Goal: Task Accomplishment & Management: Use online tool/utility

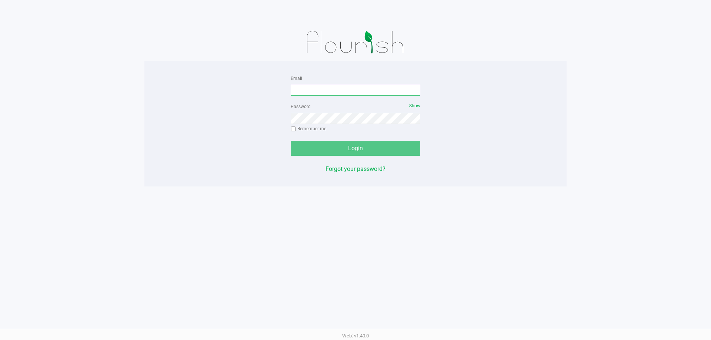
click at [326, 92] on input "Email" at bounding box center [356, 90] width 130 height 11
type input "M"
type input "Mfaulk@liveparallel.com"
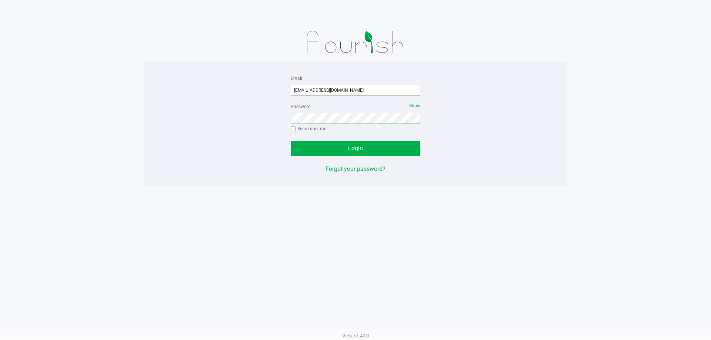
click at [291, 141] on button "Login" at bounding box center [356, 148] width 130 height 15
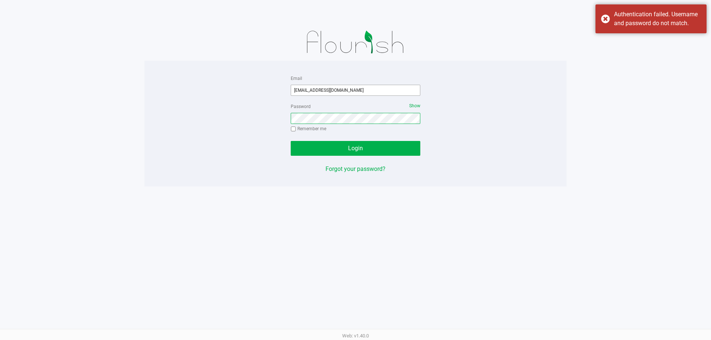
click at [291, 141] on button "Login" at bounding box center [356, 148] width 130 height 15
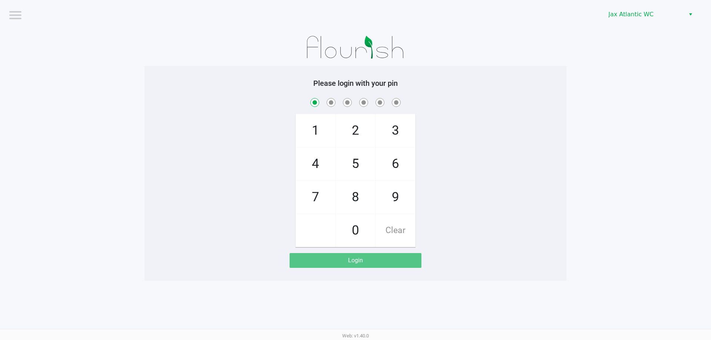
checkbox input "true"
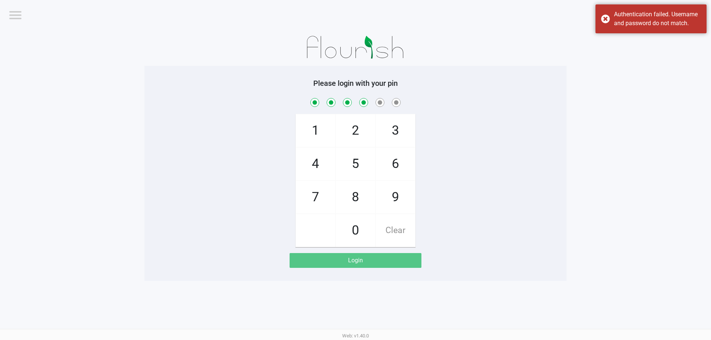
checkbox input "true"
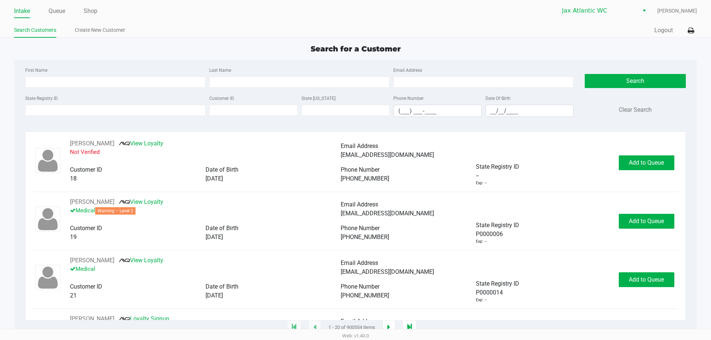
drag, startPoint x: 87, startPoint y: 13, endPoint x: 153, endPoint y: 11, distance: 66.3
click at [87, 13] on link "Shop" at bounding box center [91, 11] width 14 height 10
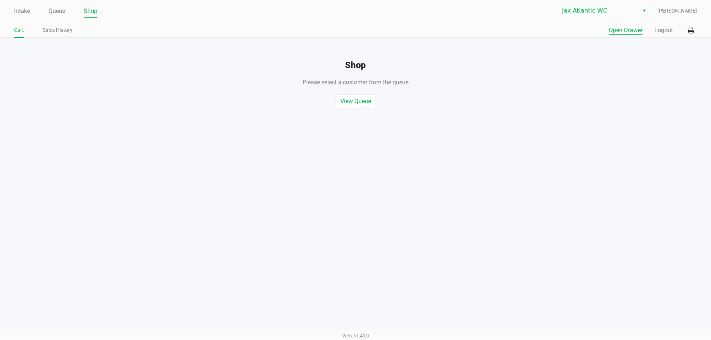
click at [610, 32] on button "Open Drawer" at bounding box center [626, 30] width 34 height 9
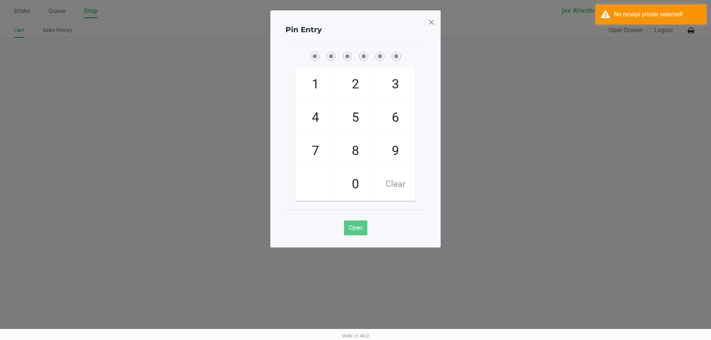
drag, startPoint x: 424, startPoint y: 23, endPoint x: 430, endPoint y: 23, distance: 5.9
click at [425, 23] on div "Pin Entry" at bounding box center [355, 29] width 140 height 23
click at [430, 23] on span at bounding box center [431, 22] width 7 height 12
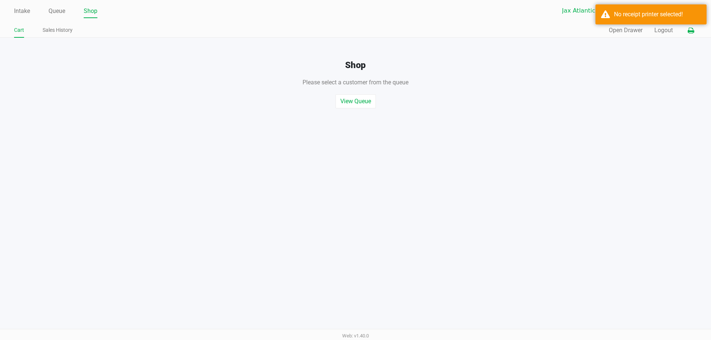
click at [689, 33] on icon at bounding box center [690, 30] width 6 height 5
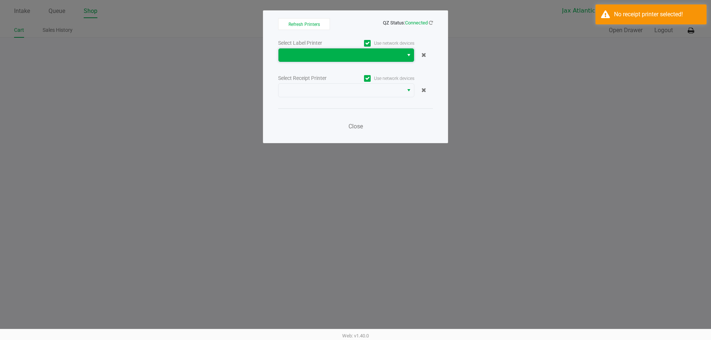
click at [386, 55] on span at bounding box center [341, 55] width 116 height 9
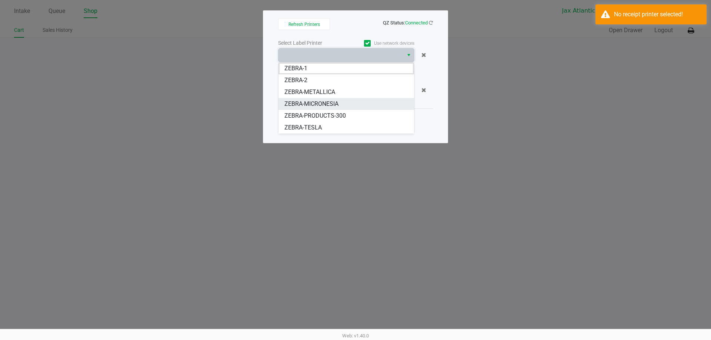
click at [339, 106] on li "ZEBRA-MICRONESIA" at bounding box center [345, 104] width 135 height 12
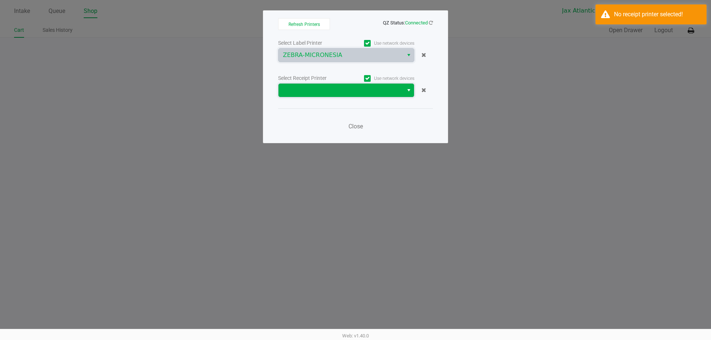
click at [342, 95] on span at bounding box center [340, 90] width 125 height 13
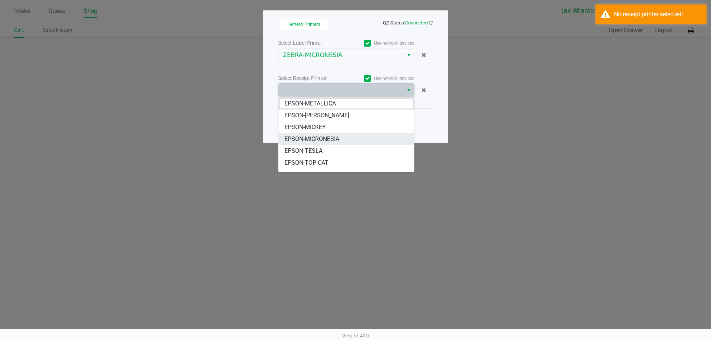
click at [325, 140] on span "EPSON-MICRONESIA" at bounding box center [311, 139] width 55 height 9
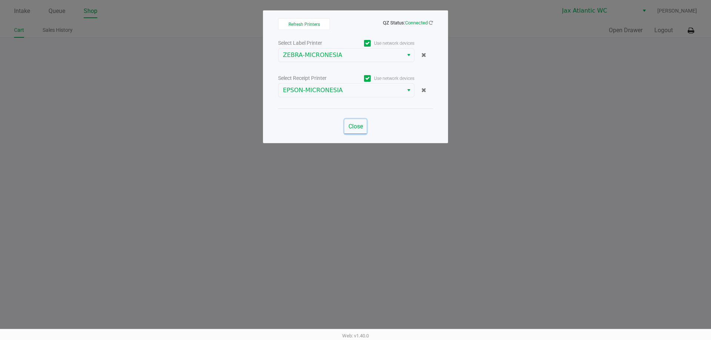
click at [359, 126] on span "Close" at bounding box center [355, 126] width 14 height 7
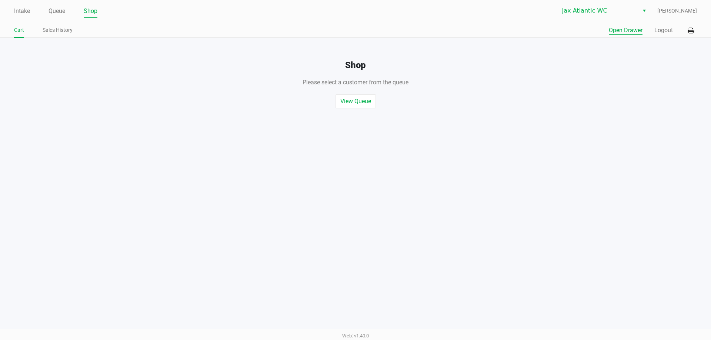
click at [623, 33] on button "Open Drawer" at bounding box center [626, 30] width 34 height 9
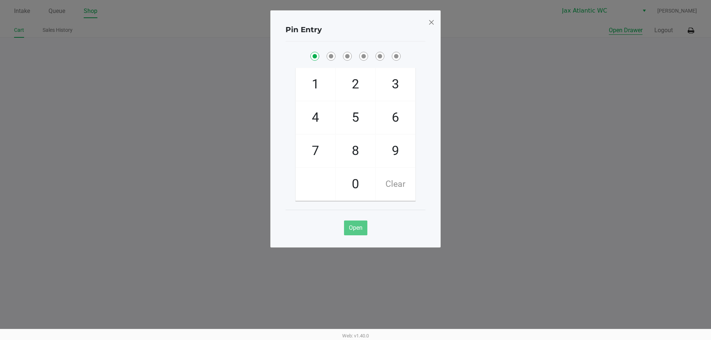
checkbox input "true"
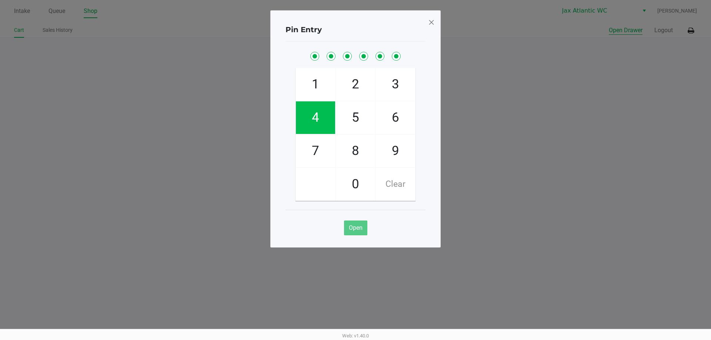
checkbox input "true"
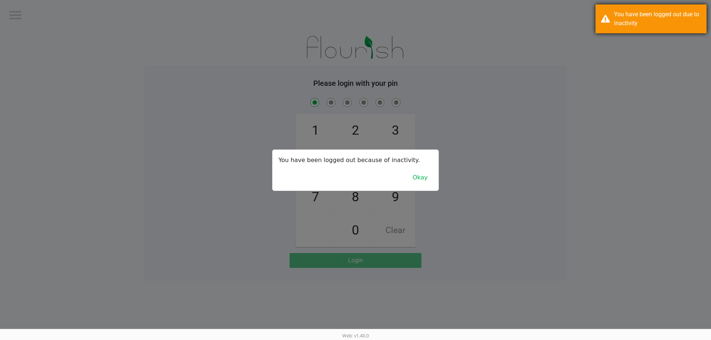
checkbox input "true"
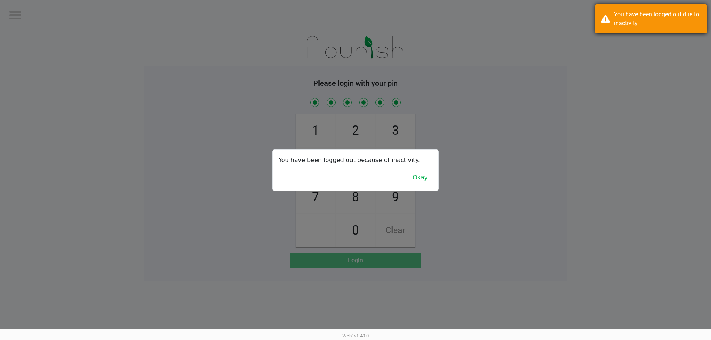
checkbox input "true"
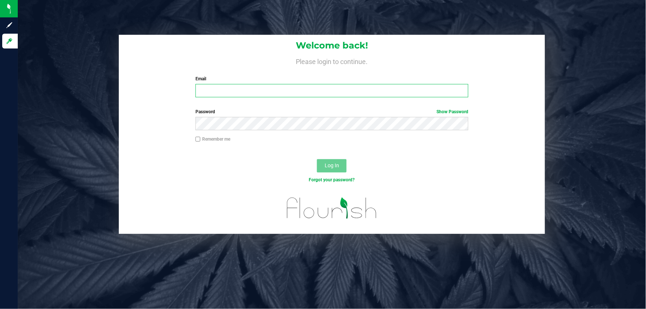
click at [251, 93] on input "Email" at bounding box center [331, 90] width 273 height 13
drag, startPoint x: 276, startPoint y: 93, endPoint x: 351, endPoint y: 91, distance: 74.4
click at [345, 88] on input "[EMAIL_ADDRESS]" at bounding box center [331, 90] width 273 height 13
type input "[EMAIL_ADDRESS][DOMAIN_NAME]"
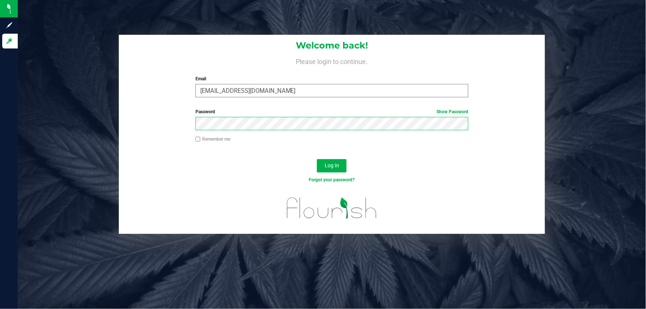
click at [317, 159] on button "Log In" at bounding box center [332, 165] width 30 height 13
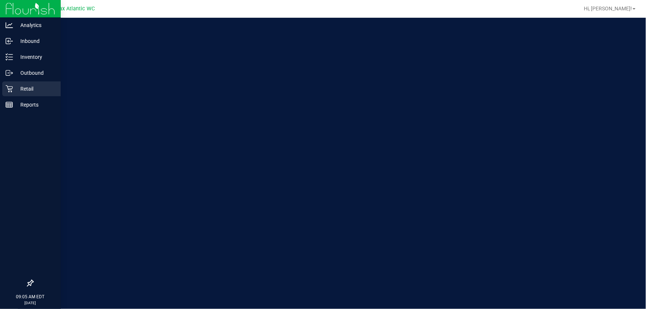
click at [13, 87] on p "Retail" at bounding box center [35, 88] width 44 height 9
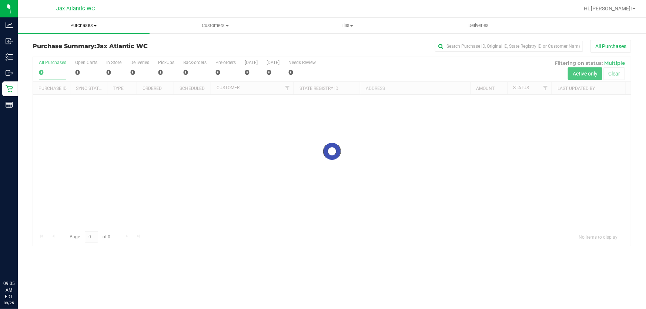
click at [94, 26] on span "Purchases" at bounding box center [84, 25] width 132 height 7
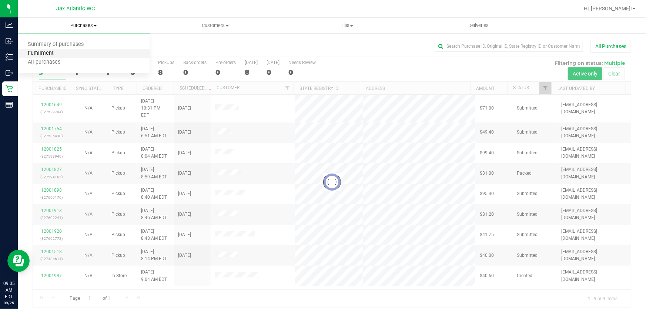
click at [53, 52] on span "Fulfillment" at bounding box center [41, 53] width 46 height 6
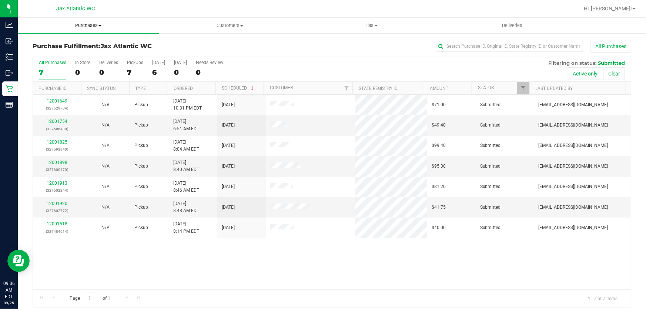
click at [93, 24] on span "Purchases" at bounding box center [88, 25] width 141 height 7
click at [61, 53] on span "Fulfillment" at bounding box center [41, 53] width 46 height 6
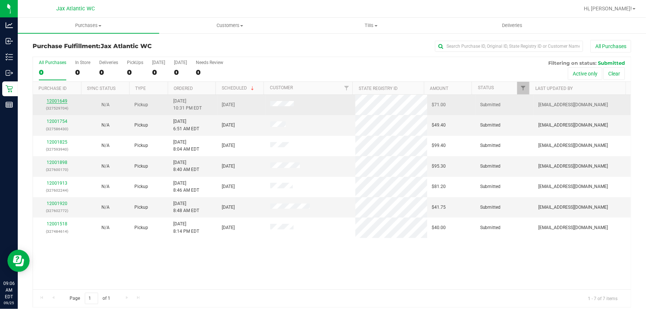
click at [62, 101] on link "12001649" at bounding box center [57, 100] width 21 height 5
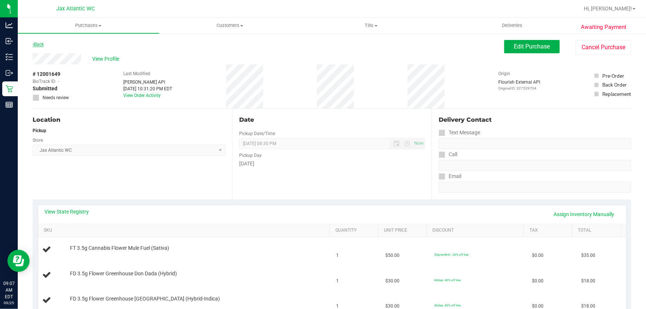
click at [41, 42] on link "Back" at bounding box center [38, 44] width 11 height 5
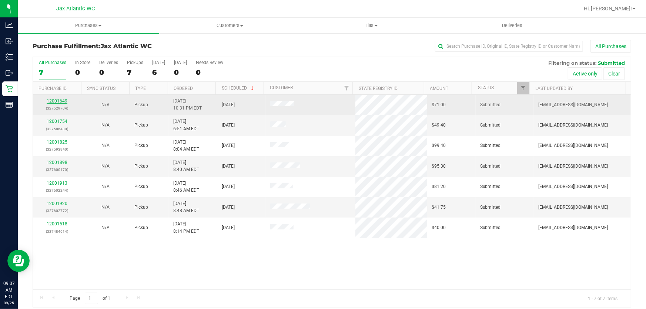
click at [65, 101] on link "12001649" at bounding box center [57, 100] width 21 height 5
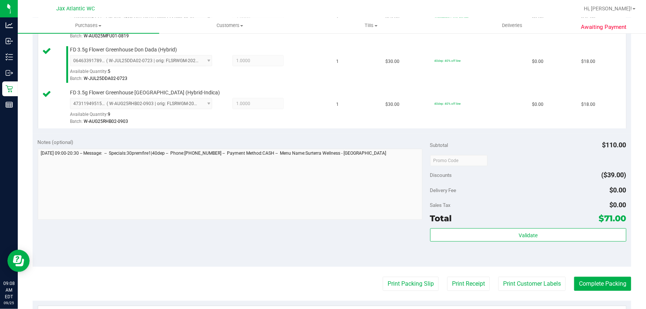
scroll to position [269, 0]
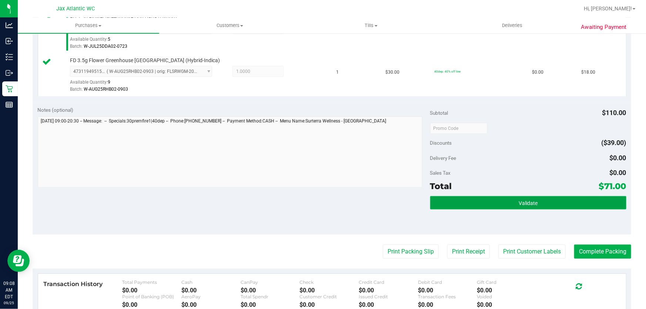
click at [547, 205] on button "Validate" at bounding box center [528, 202] width 196 height 13
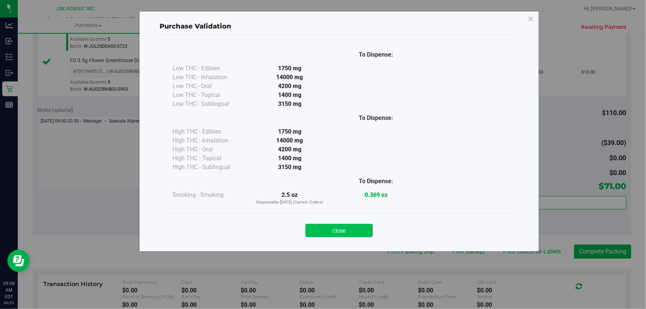
click at [346, 234] on button "Close" at bounding box center [338, 230] width 67 height 13
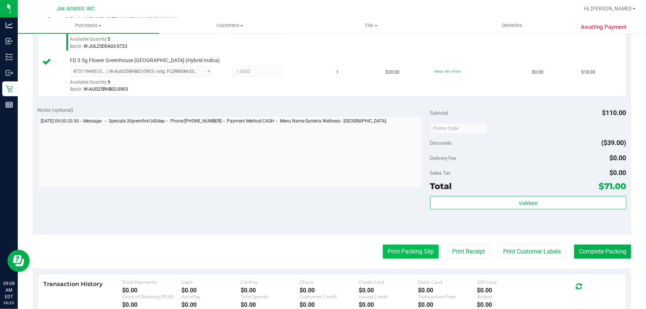
click at [429, 254] on button "Print Packing Slip" at bounding box center [411, 252] width 56 height 14
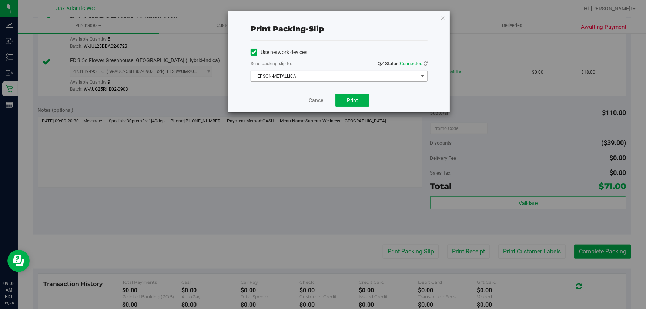
click at [318, 77] on span "EPSON-METALLICA" at bounding box center [334, 76] width 167 height 10
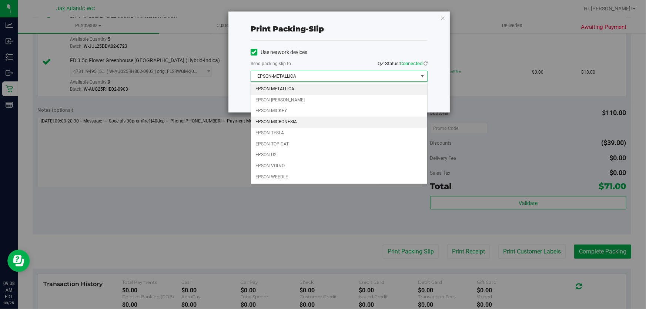
click at [293, 125] on li "EPSON-MICRONESIA" at bounding box center [339, 122] width 176 height 11
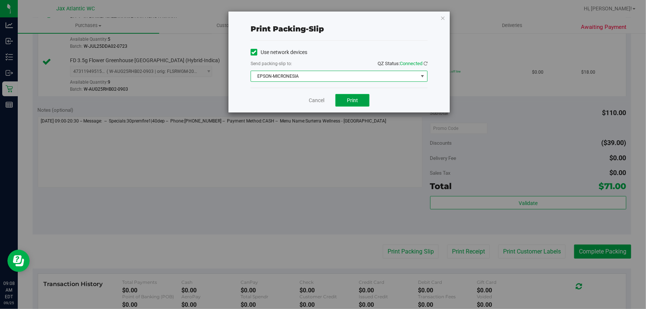
click at [357, 101] on span "Print" at bounding box center [352, 100] width 11 height 6
click at [321, 101] on link "Cancel" at bounding box center [317, 101] width 16 height 8
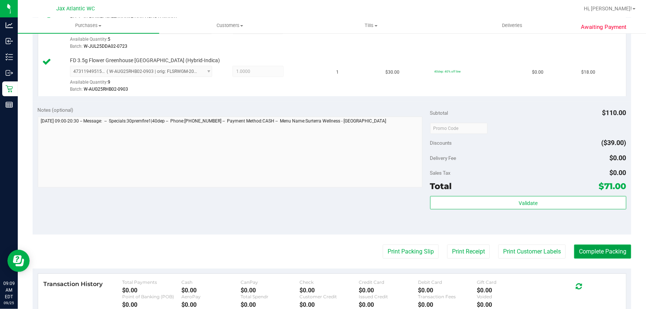
click at [599, 245] on button "Complete Packing" at bounding box center [602, 252] width 57 height 14
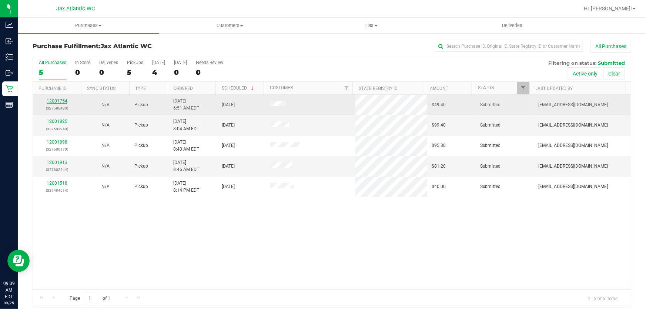
click at [57, 100] on link "12001754" at bounding box center [57, 100] width 21 height 5
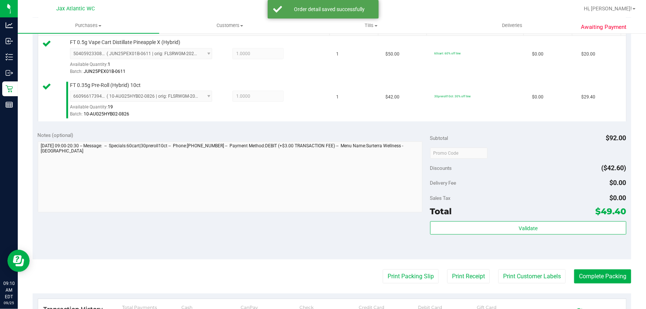
scroll to position [202, 0]
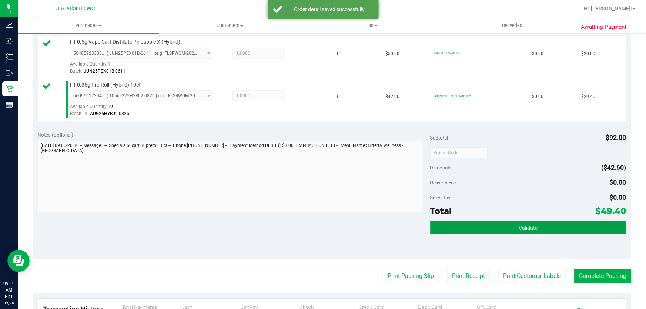
click at [517, 222] on button "Validate" at bounding box center [528, 227] width 196 height 13
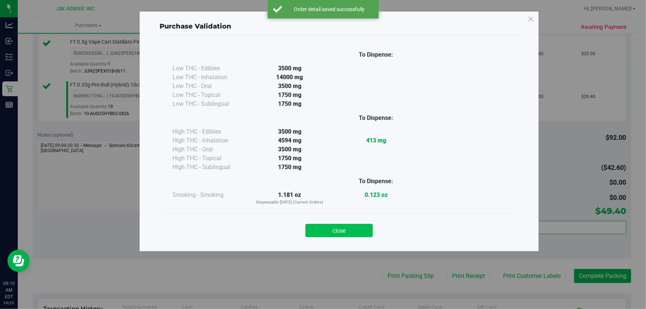
click at [319, 224] on button "Close" at bounding box center [338, 230] width 67 height 13
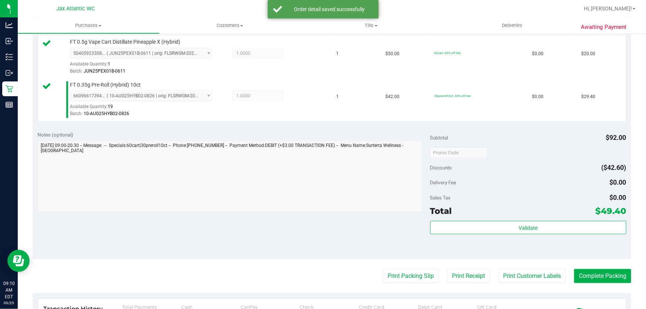
click at [380, 263] on purchase-details "Back Edit Purchase Cancel Purchase View Profile # 12001754 BioTrack ID: - Submi…" at bounding box center [332, 134] width 599 height 593
click at [388, 271] on button "Print Packing Slip" at bounding box center [411, 276] width 56 height 14
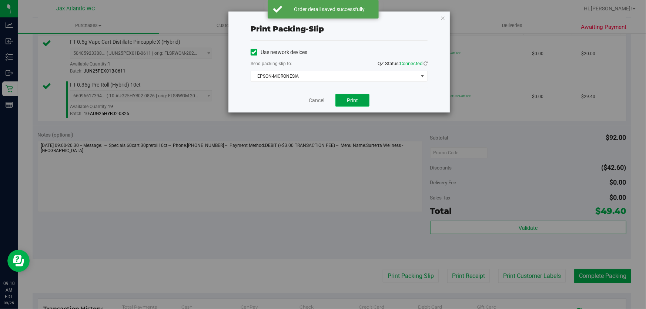
click at [350, 99] on span "Print" at bounding box center [352, 100] width 11 height 6
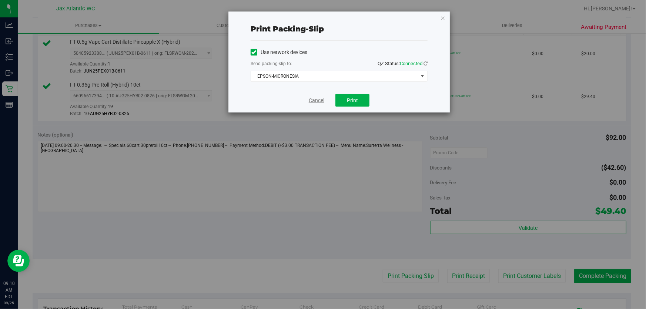
click at [311, 97] on link "Cancel" at bounding box center [317, 101] width 16 height 8
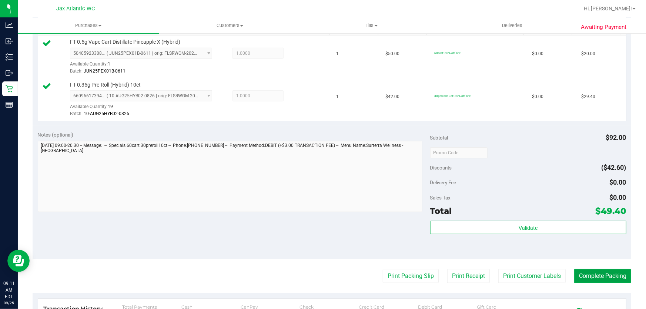
click at [594, 279] on button "Complete Packing" at bounding box center [602, 276] width 57 height 14
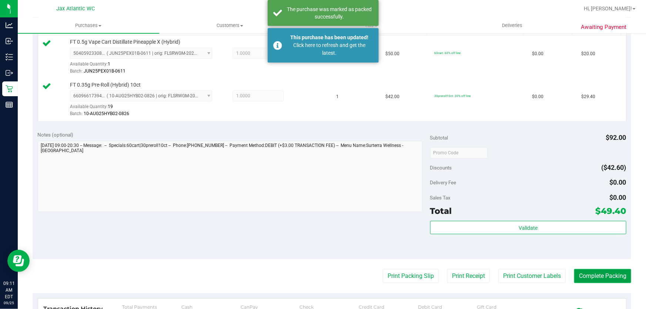
click at [599, 279] on button "Complete Packing" at bounding box center [602, 276] width 57 height 14
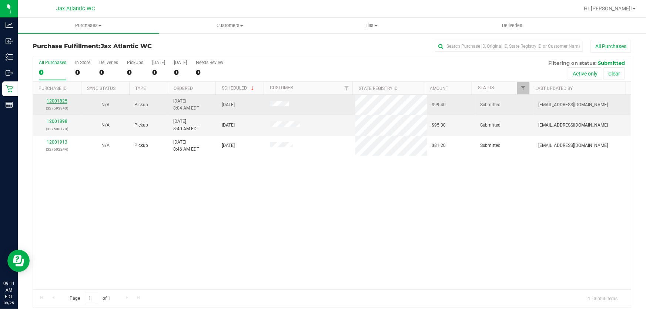
click at [62, 103] on link "12001825" at bounding box center [57, 100] width 21 height 5
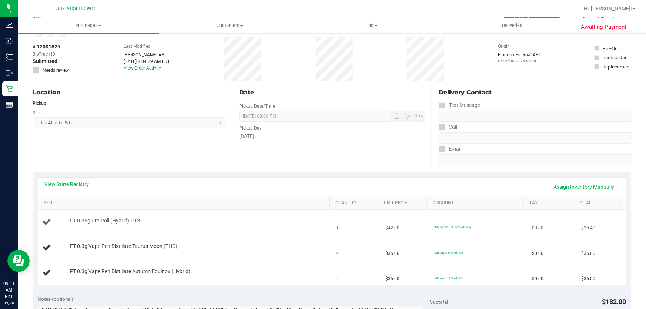
scroll to position [67, 0]
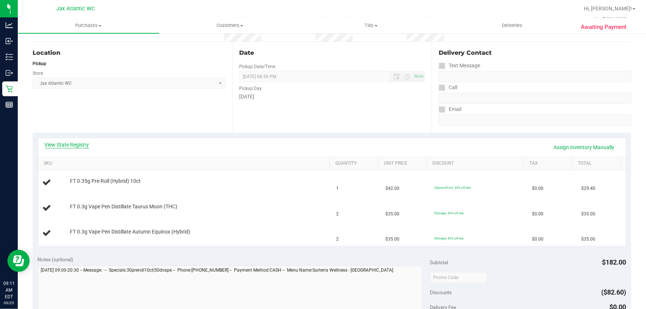
click at [81, 144] on link "View State Registry" at bounding box center [67, 144] width 44 height 7
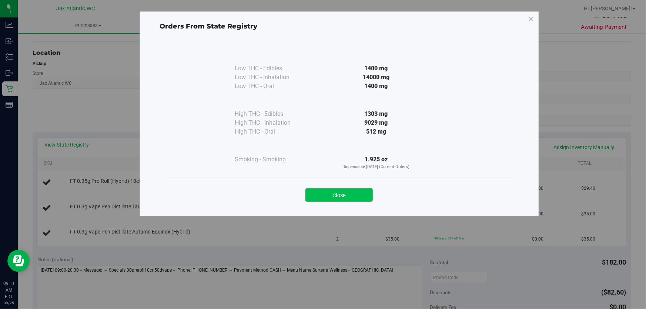
click at [361, 194] on button "Close" at bounding box center [338, 194] width 67 height 13
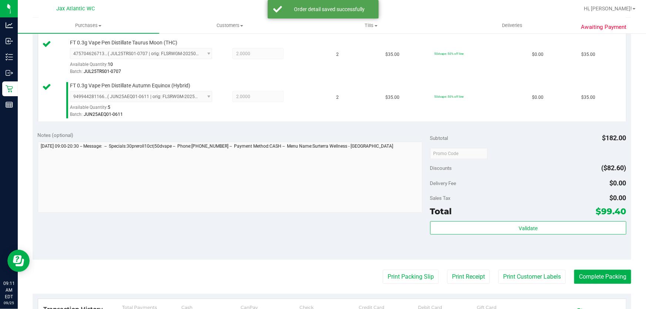
scroll to position [303, 0]
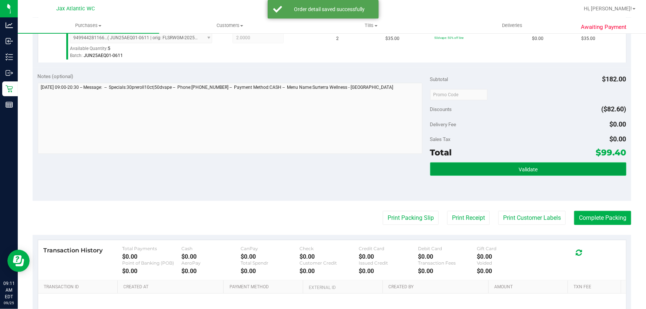
click at [528, 169] on span "Validate" at bounding box center [528, 170] width 19 height 6
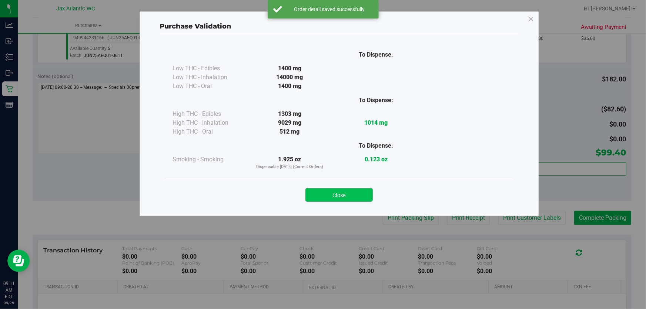
click at [351, 195] on button "Close" at bounding box center [338, 194] width 67 height 13
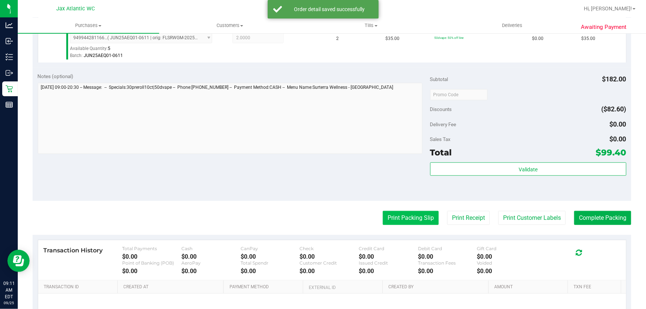
click at [400, 220] on button "Print Packing Slip" at bounding box center [411, 218] width 56 height 14
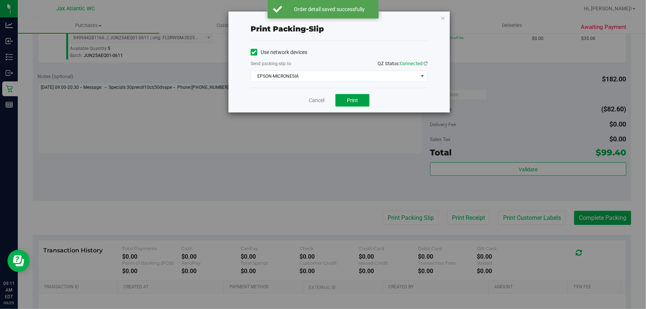
click at [366, 103] on button "Print" at bounding box center [352, 100] width 34 height 13
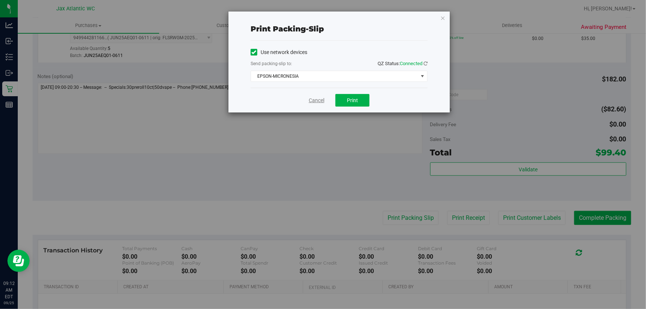
click at [322, 99] on link "Cancel" at bounding box center [317, 101] width 16 height 8
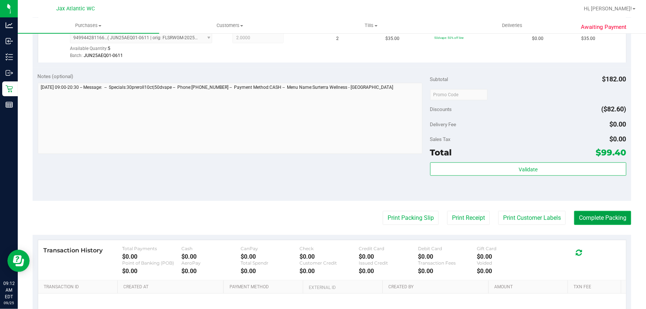
click at [582, 219] on button "Complete Packing" at bounding box center [602, 218] width 57 height 14
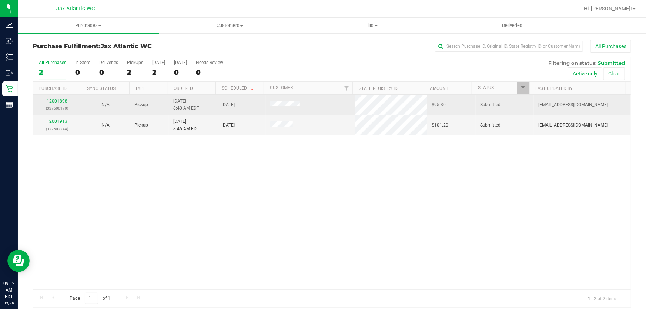
click at [55, 98] on div "12001898 (327600170)" at bounding box center [57, 105] width 40 height 14
click at [55, 101] on link "12001898" at bounding box center [57, 100] width 21 height 5
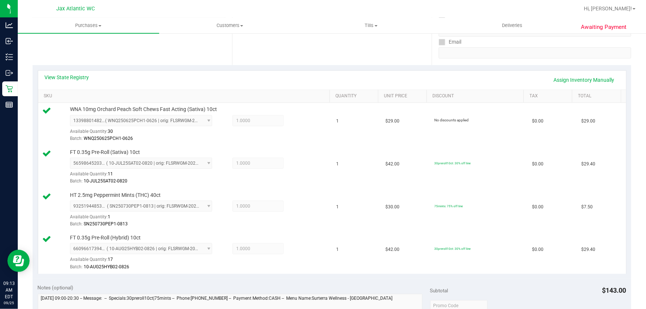
scroll to position [235, 0]
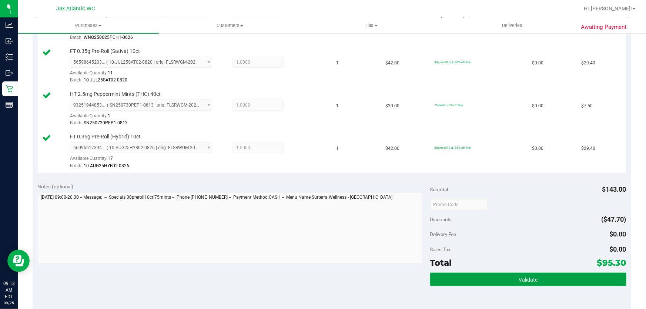
click at [531, 281] on span "Validate" at bounding box center [528, 280] width 19 height 6
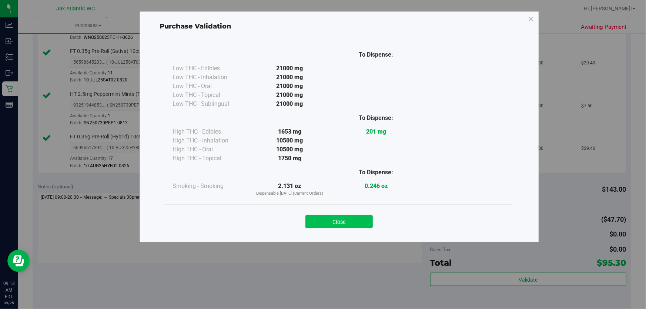
click at [361, 222] on button "Close" at bounding box center [338, 221] width 67 height 13
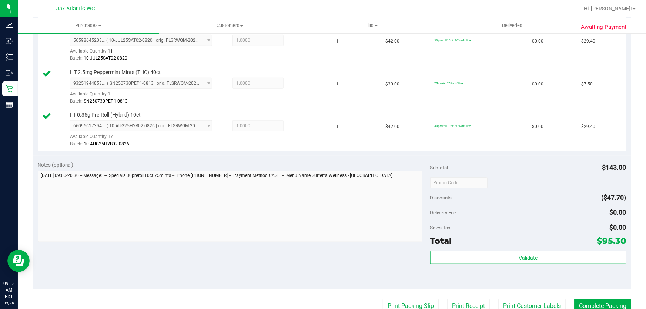
scroll to position [303, 0]
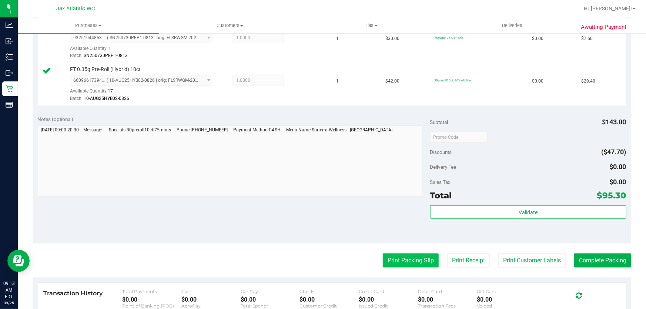
click at [422, 263] on button "Print Packing Slip" at bounding box center [411, 261] width 56 height 14
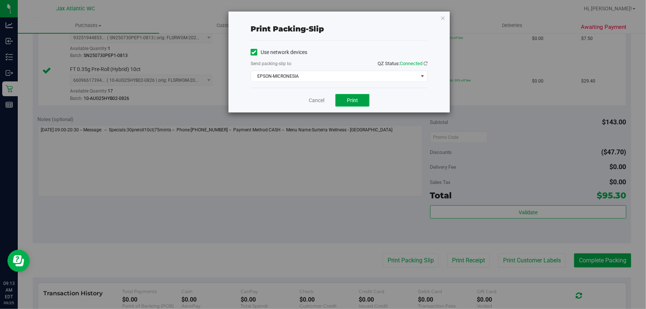
click at [352, 96] on button "Print" at bounding box center [352, 100] width 34 height 13
click at [320, 94] on div "Cancel Print" at bounding box center [339, 100] width 177 height 25
click at [319, 98] on link "Cancel" at bounding box center [317, 101] width 16 height 8
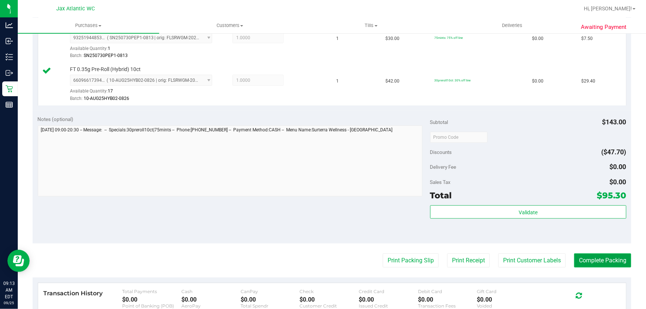
click at [615, 261] on button "Complete Packing" at bounding box center [602, 261] width 57 height 14
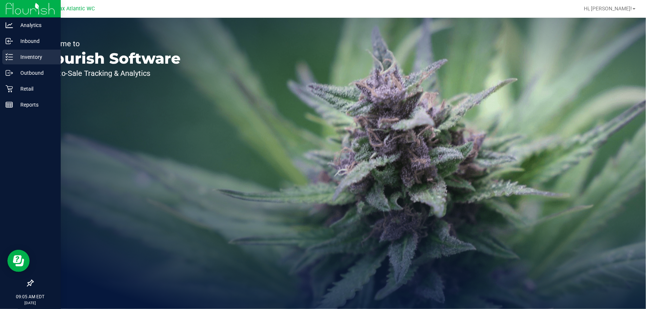
click at [15, 53] on p "Inventory" at bounding box center [35, 57] width 44 height 9
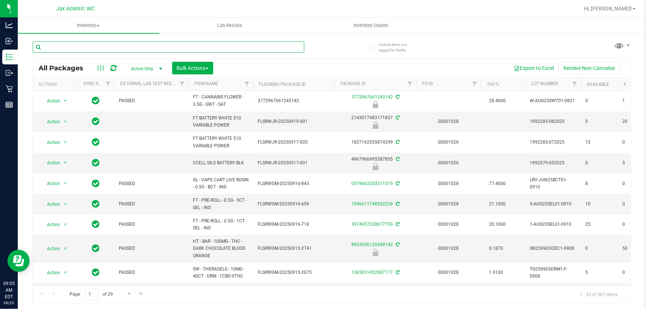
click at [74, 43] on input "text" at bounding box center [169, 46] width 272 height 11
type input "7up"
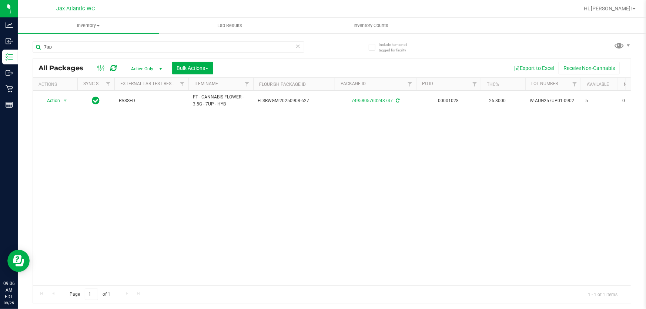
click at [382, 100] on link "7495805760243747" at bounding box center [371, 100] width 41 height 5
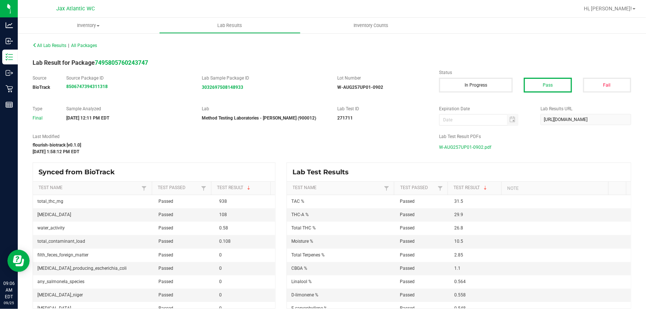
click at [465, 148] on span "W-AUG257UP01-0902.pdf" at bounding box center [465, 147] width 52 height 11
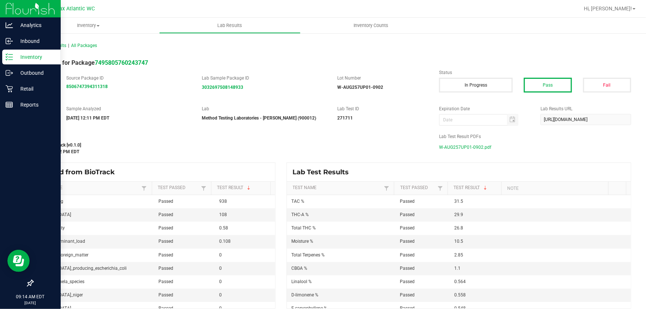
click at [11, 56] on icon at bounding box center [9, 56] width 7 height 7
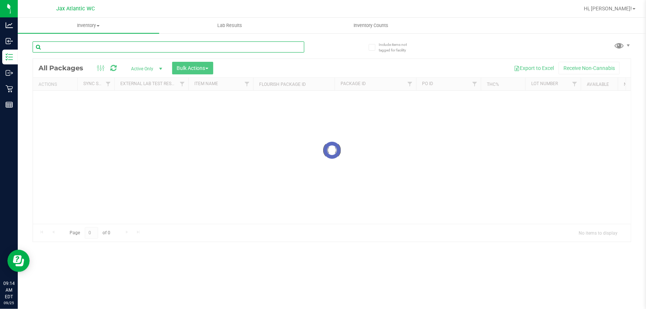
click at [90, 48] on input "text" at bounding box center [169, 46] width 272 height 11
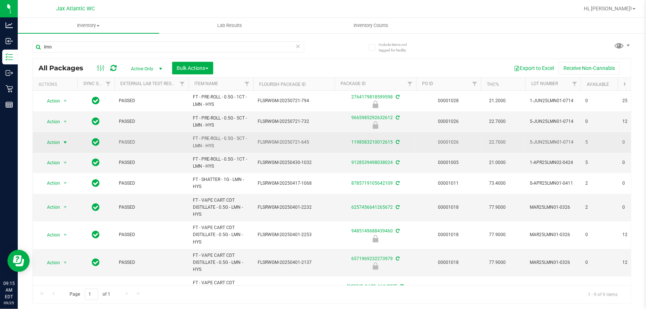
click at [60, 140] on span "Action" at bounding box center [50, 142] width 20 height 10
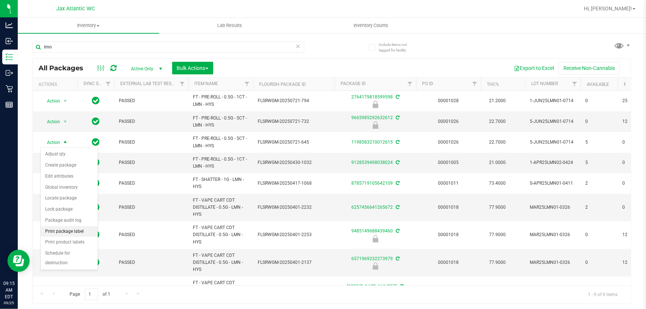
click at [67, 233] on li "Print package label" at bounding box center [69, 231] width 57 height 11
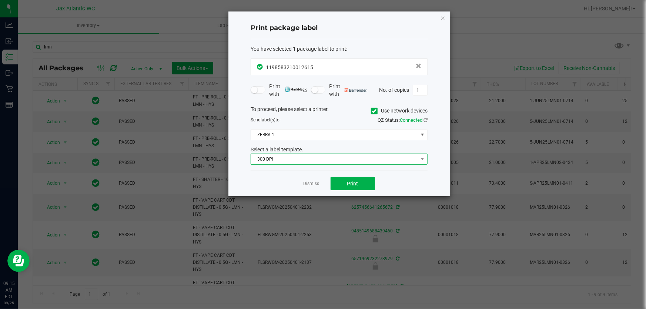
click at [283, 160] on span "300 DPI" at bounding box center [334, 159] width 167 height 10
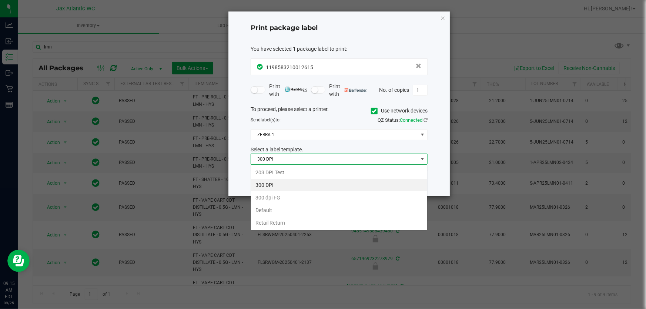
scroll to position [11, 177]
click at [281, 170] on li "203 DPI Test" at bounding box center [339, 172] width 176 height 13
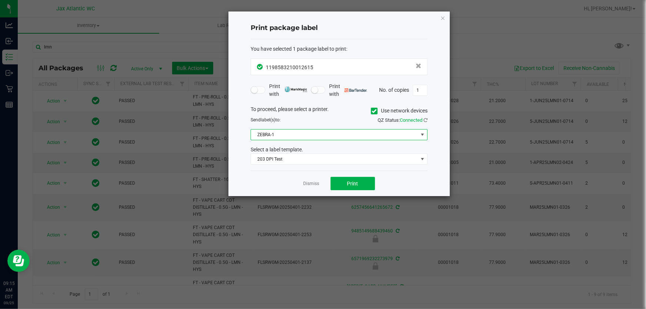
click at [283, 137] on span "ZEBRA-1" at bounding box center [334, 135] width 167 height 10
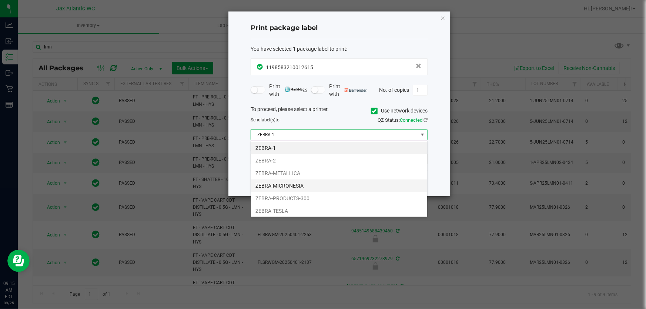
click at [289, 190] on li "ZEBRA-MICRONESIA" at bounding box center [339, 186] width 176 height 13
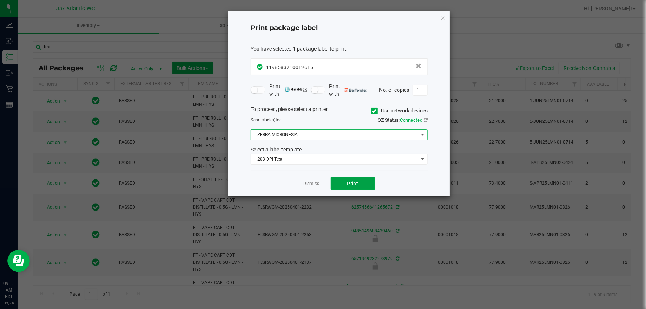
click at [360, 181] on button "Print" at bounding box center [353, 183] width 44 height 13
click at [318, 180] on app-cancel-button "Dismiss" at bounding box center [312, 184] width 16 height 8
click at [315, 183] on link "Dismiss" at bounding box center [312, 184] width 16 height 6
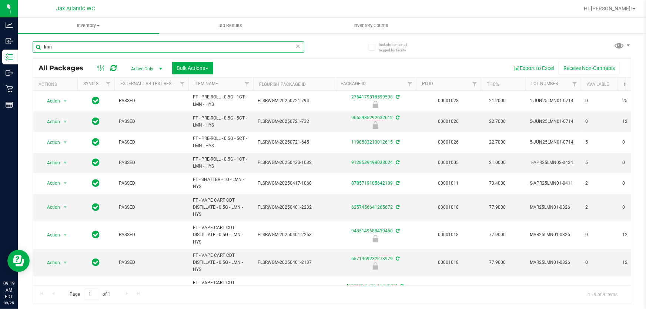
click at [104, 48] on input "lmn" at bounding box center [169, 46] width 272 height 11
type input "bct"
